Goal: Task Accomplishment & Management: Use online tool/utility

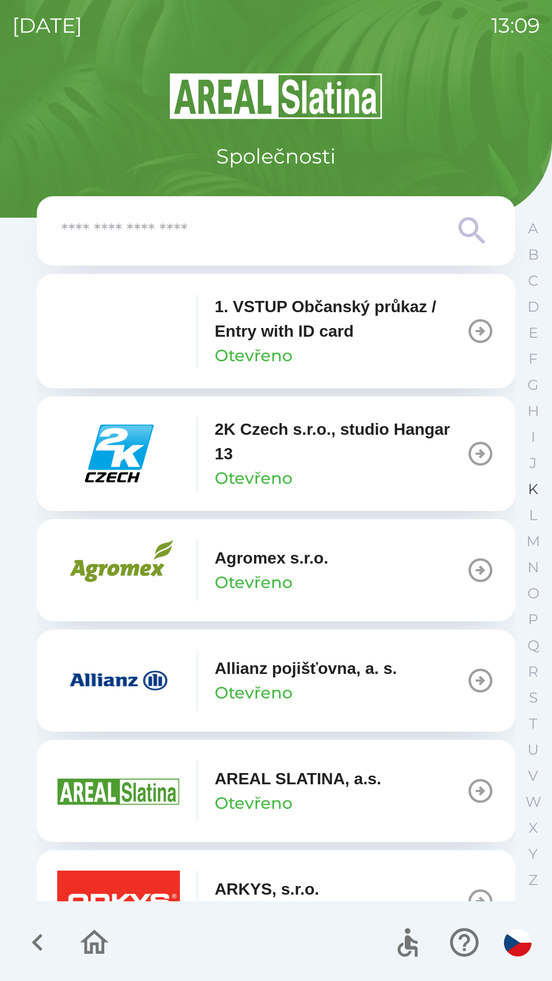
click at [529, 486] on p "K" at bounding box center [533, 489] width 10 height 18
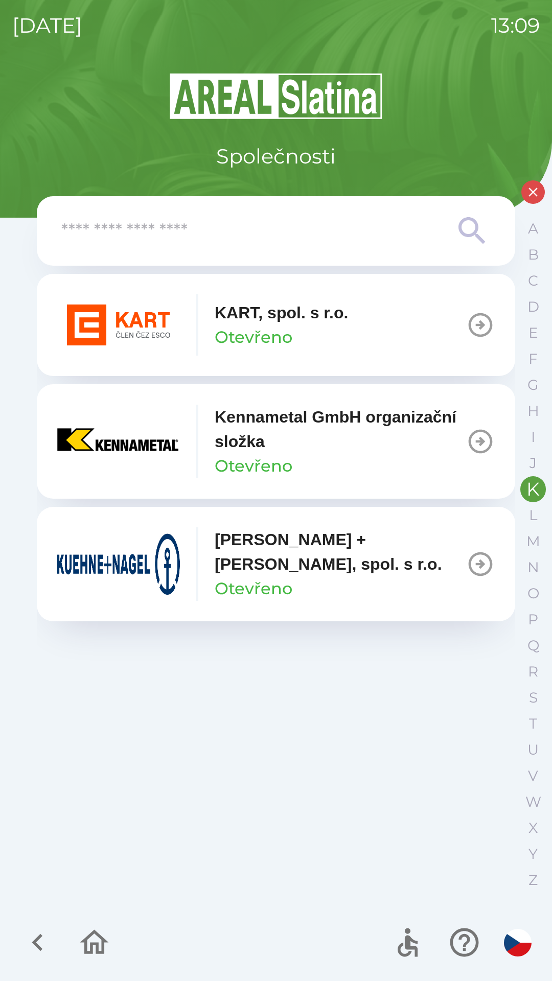
click at [363, 557] on p "[PERSON_NAME] + [PERSON_NAME], spol. s r.o." at bounding box center [340, 551] width 251 height 49
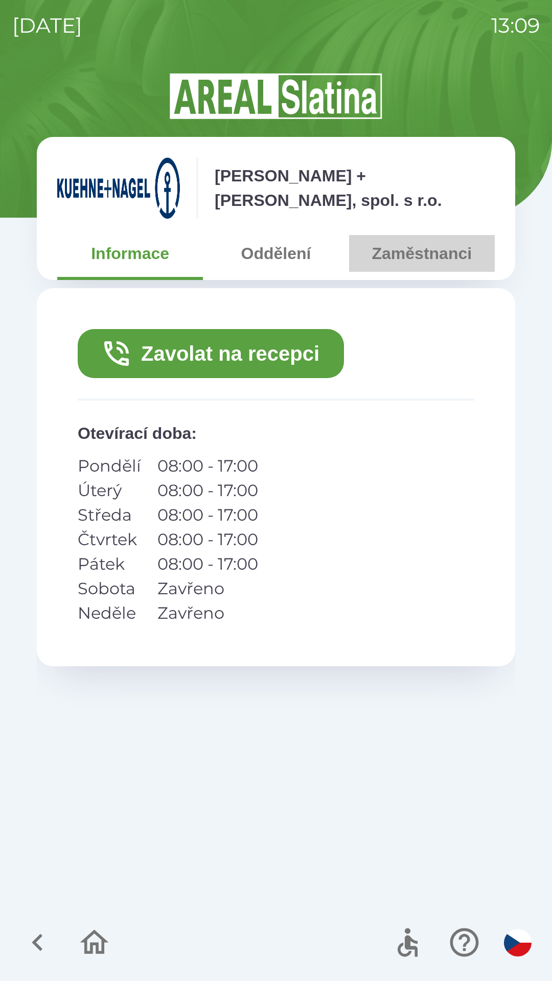
click at [432, 241] on button "Zaměstnanci" at bounding box center [422, 253] width 146 height 37
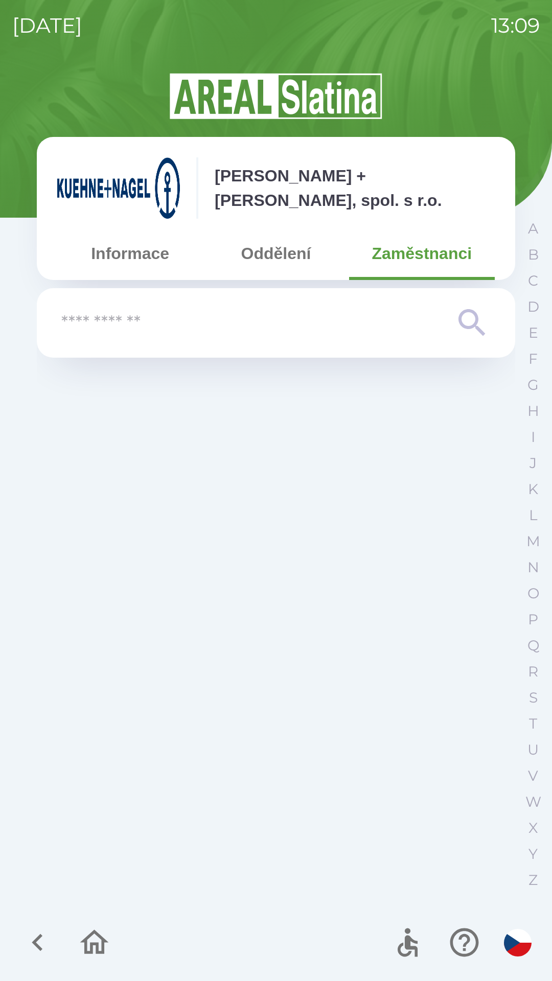
click at [279, 254] on button "Oddělení" at bounding box center [276, 253] width 146 height 37
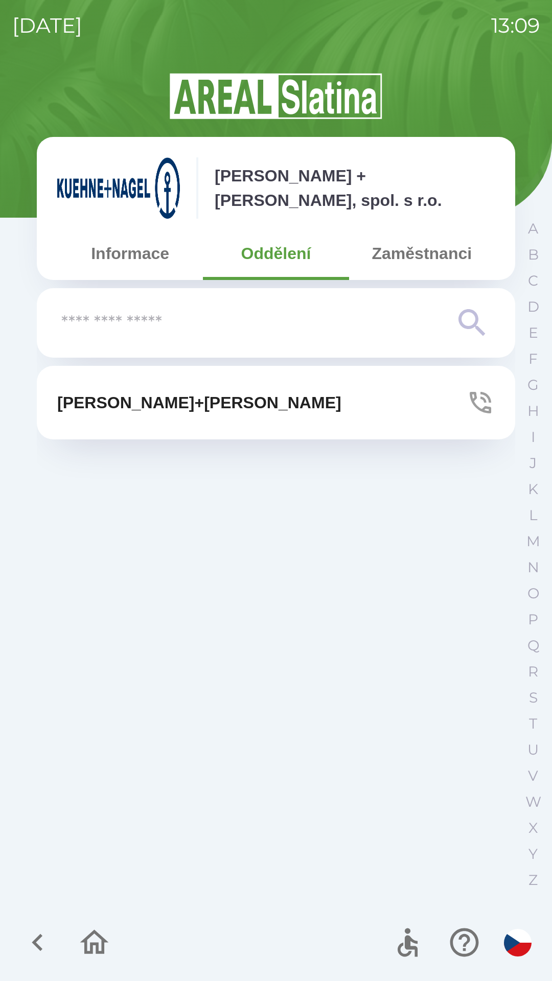
click at [152, 261] on button "Informace" at bounding box center [130, 253] width 146 height 37
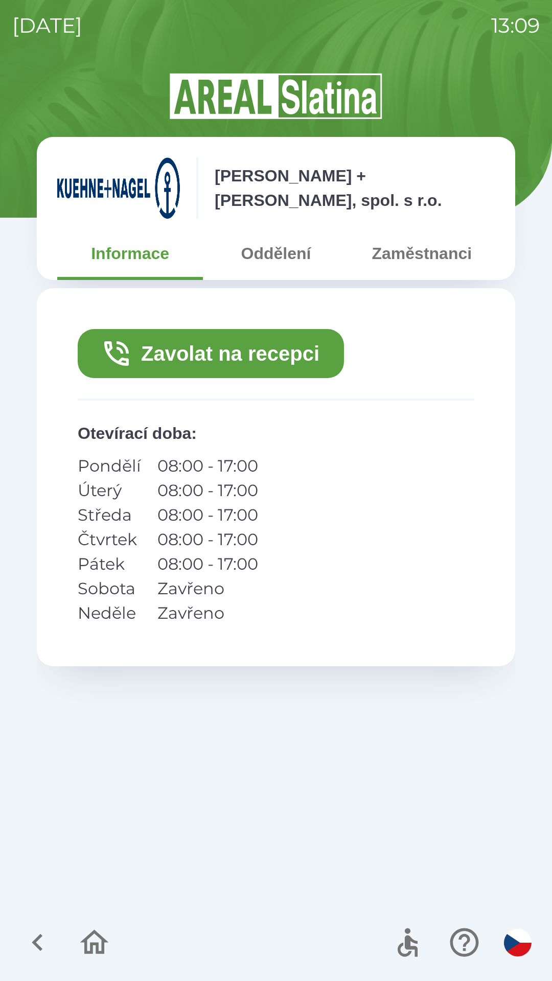
click at [234, 353] on button "Zavolat na recepci" at bounding box center [211, 353] width 266 height 49
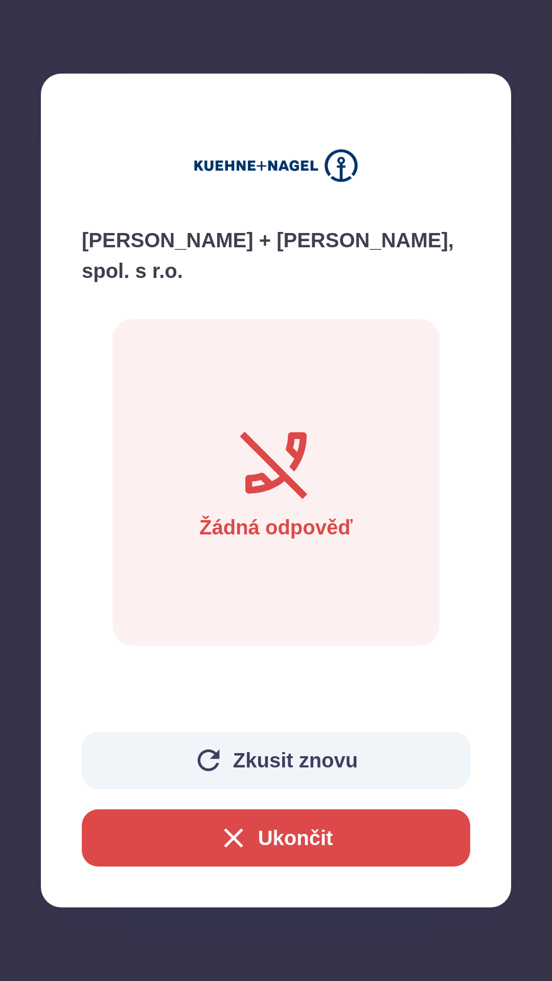
click at [175, 759] on button "Zkusit znovu" at bounding box center [276, 760] width 388 height 57
click at [259, 831] on button "Ukončit" at bounding box center [276, 837] width 388 height 57
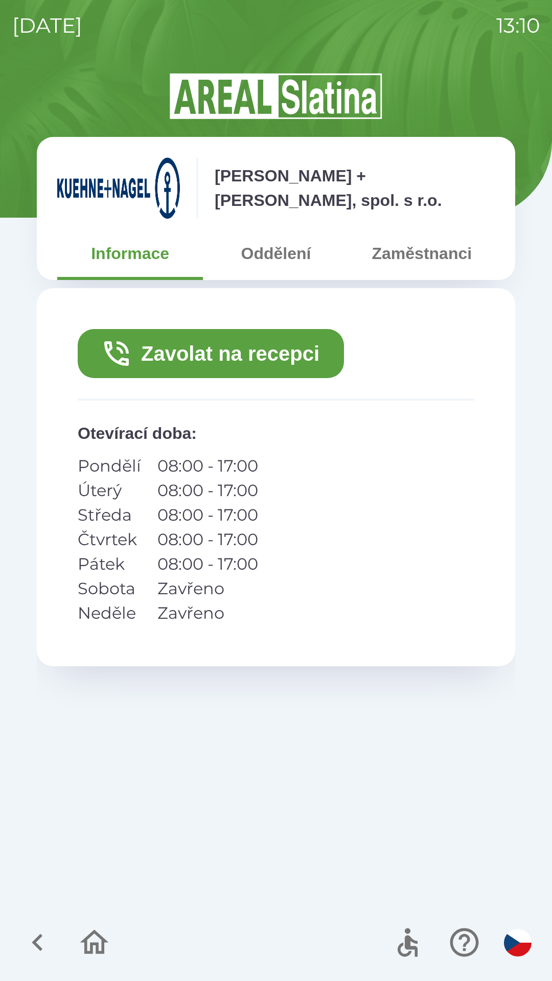
click at [100, 938] on icon "button" at bounding box center [94, 942] width 29 height 25
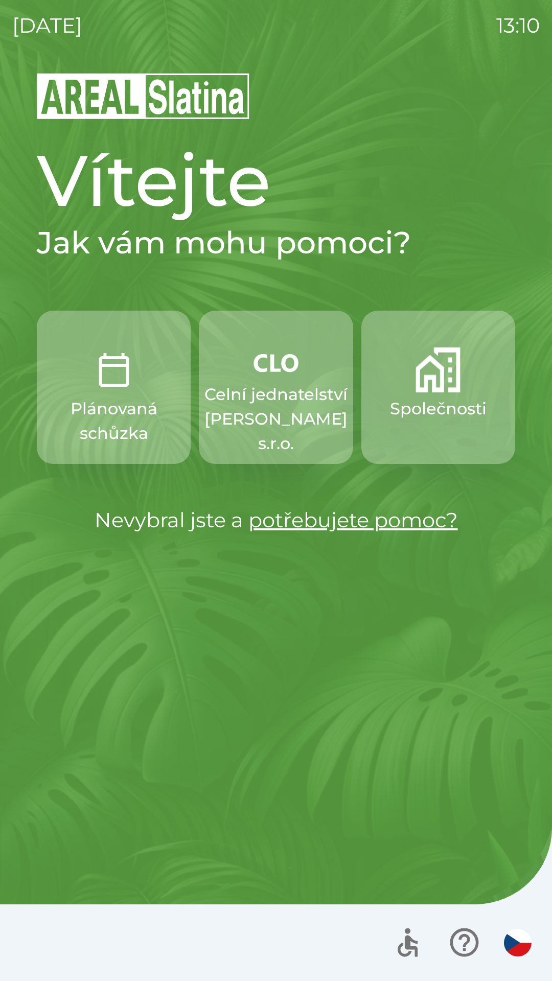
click at [293, 368] on img "button" at bounding box center [275, 362] width 45 height 31
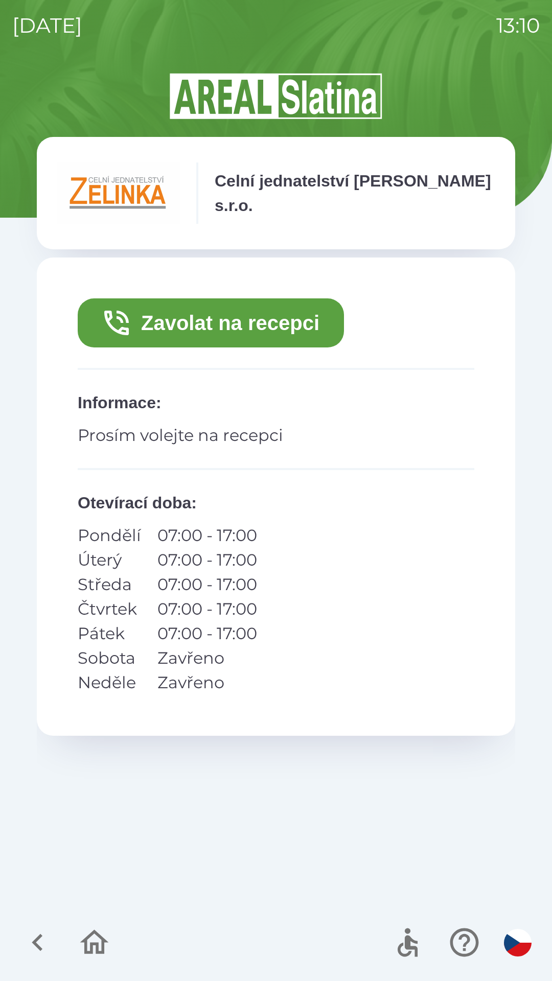
click at [225, 315] on button "Zavolat na recepci" at bounding box center [211, 322] width 266 height 49
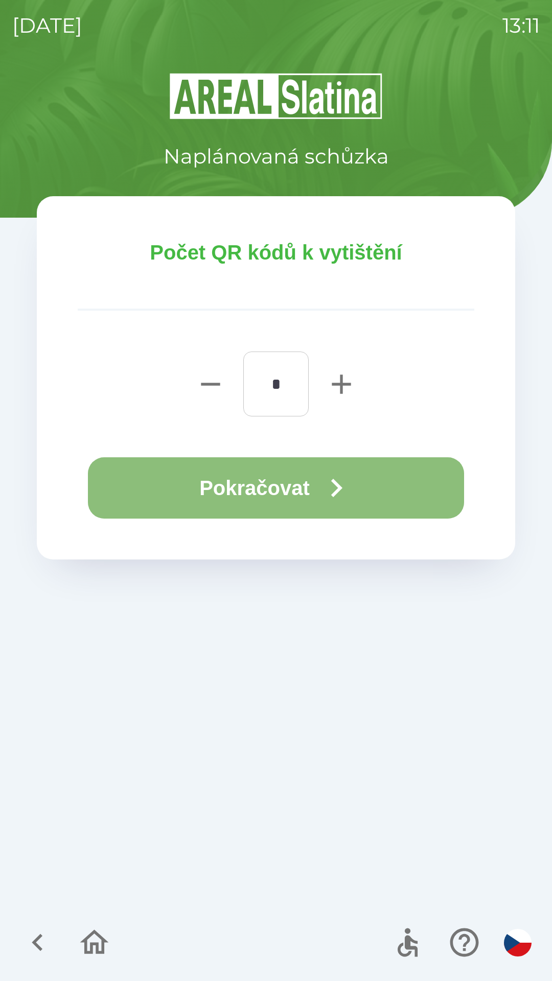
click at [288, 481] on button "Pokračovat" at bounding box center [276, 487] width 376 height 61
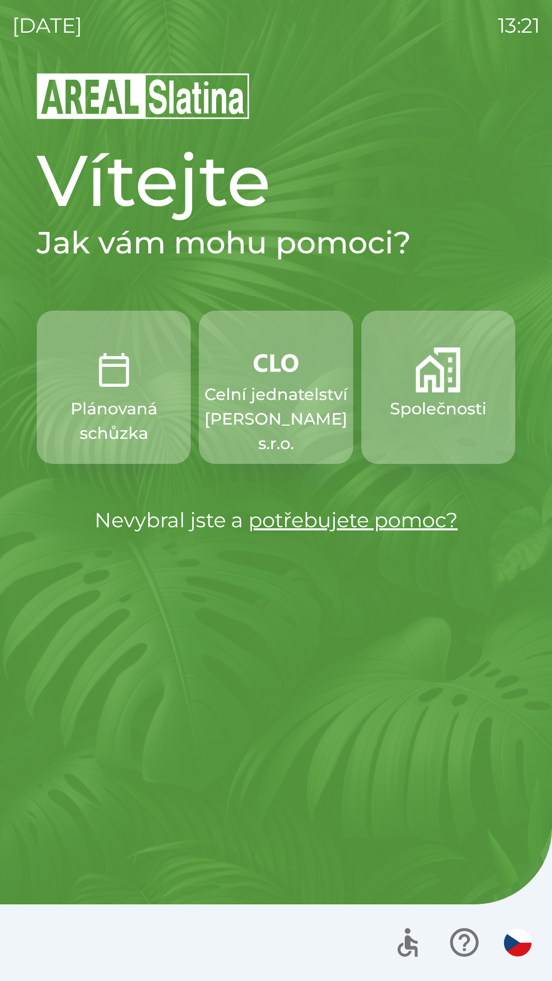
click at [432, 382] on img "button" at bounding box center [437, 369] width 45 height 45
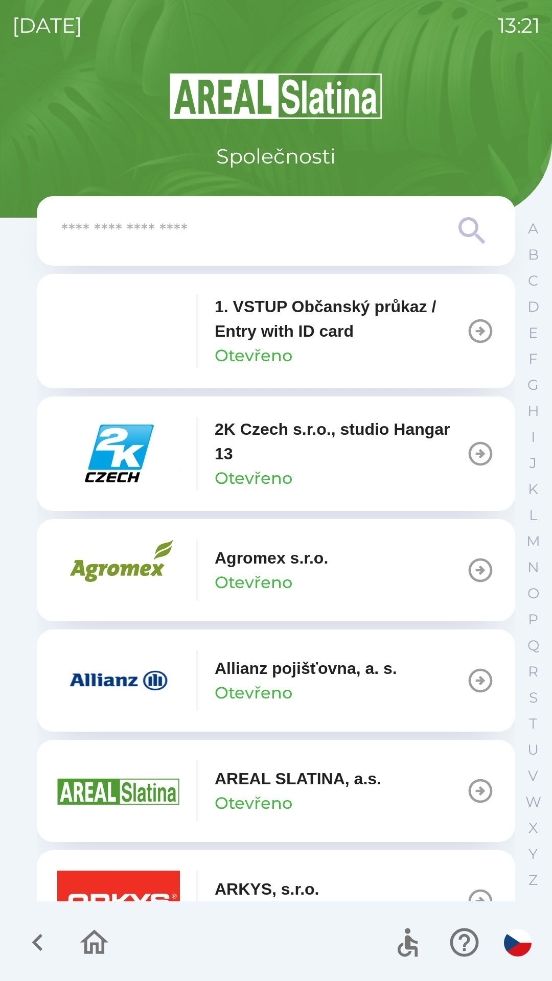
click at [308, 225] on input "text" at bounding box center [255, 231] width 388 height 28
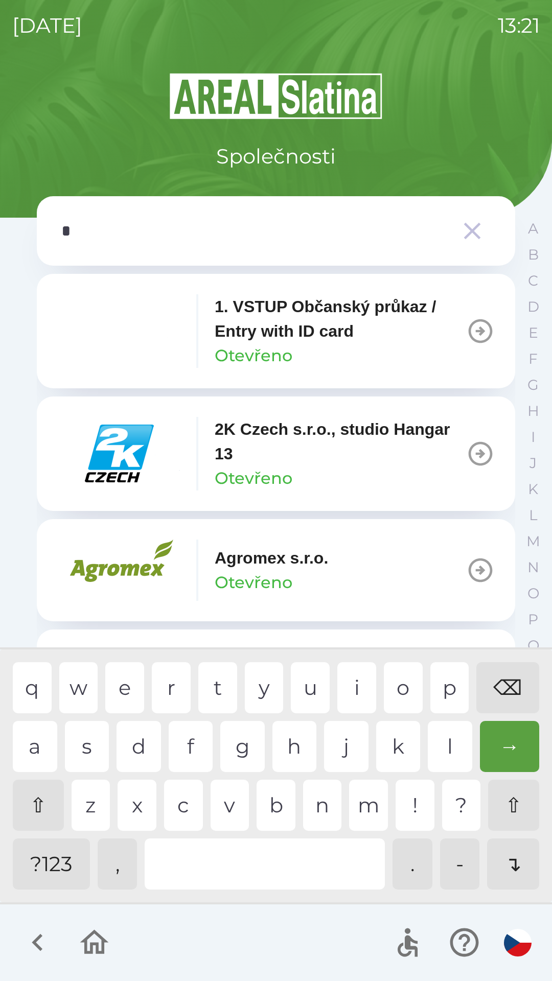
click at [405, 681] on div "o" at bounding box center [403, 687] width 39 height 51
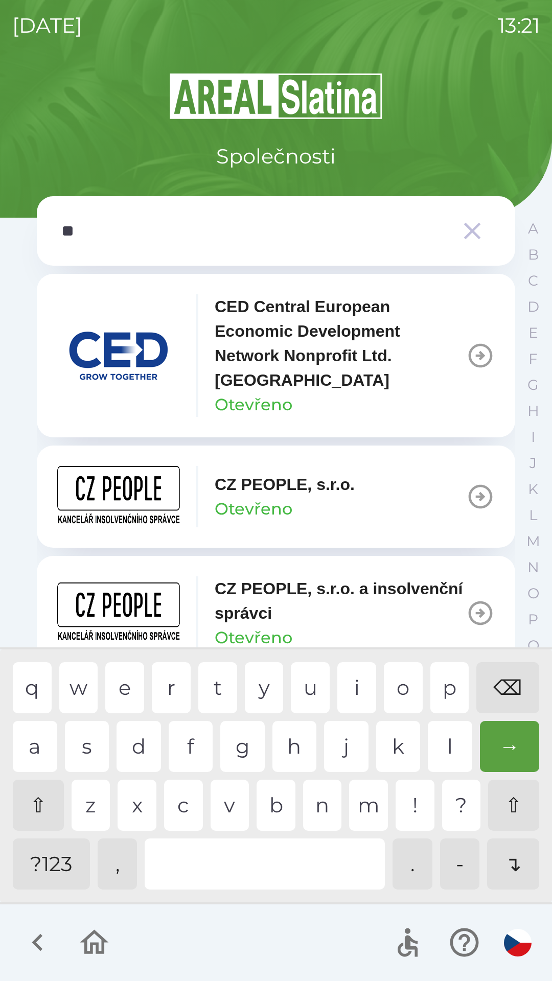
type input "***"
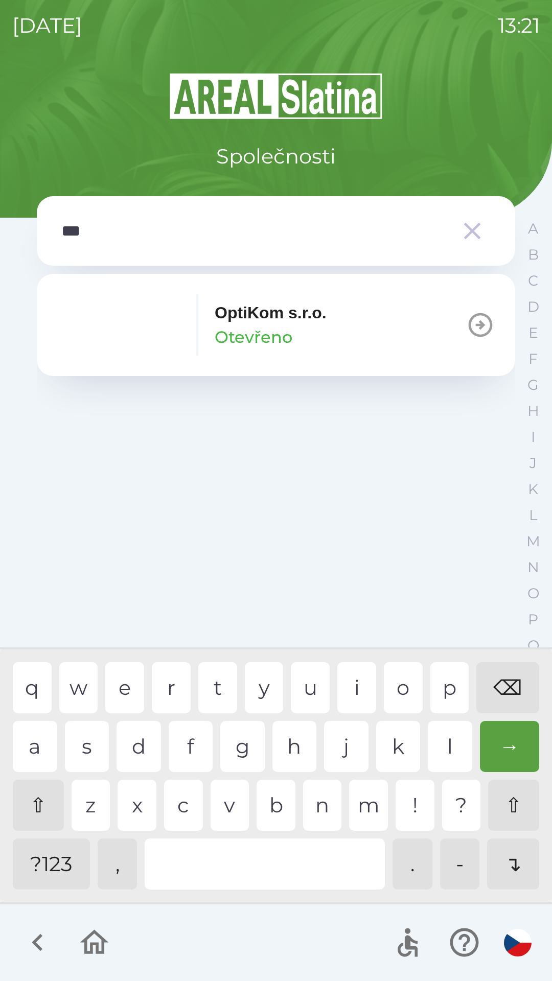
click at [327, 321] on p "OptiKom s.r.o." at bounding box center [271, 312] width 112 height 25
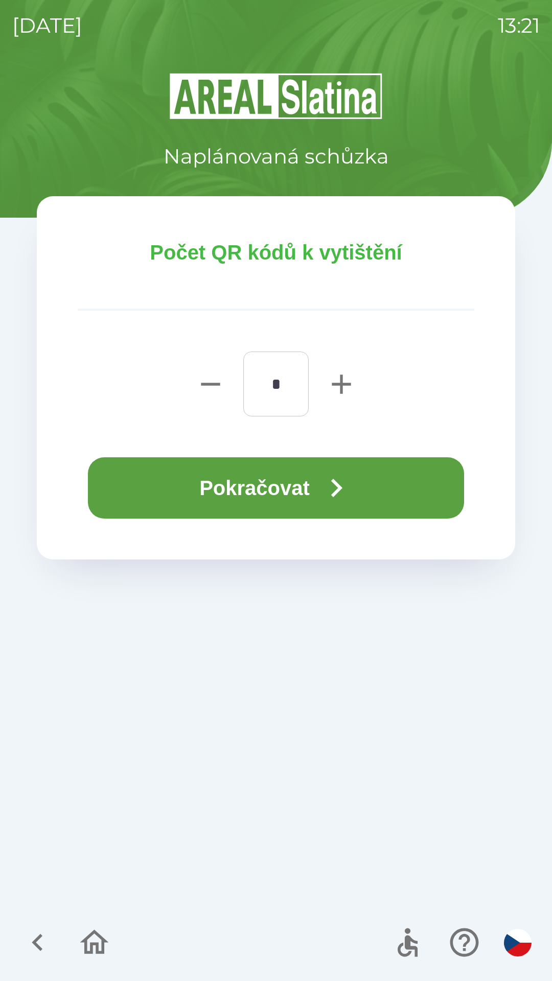
click at [351, 496] on icon "button" at bounding box center [336, 488] width 37 height 37
